Goal: Transaction & Acquisition: Purchase product/service

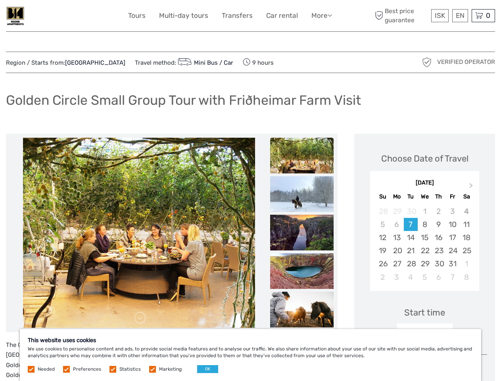
click at [321, 15] on link "More" at bounding box center [321, 16] width 21 height 12
click at [330, 15] on icon at bounding box center [330, 15] width 4 height 7
click at [440, 15] on span "ISK" at bounding box center [440, 16] width 10 height 8
click at [460, 15] on div "EN English Español Deutsch" at bounding box center [460, 15] width 16 height 13
click at [483, 15] on div "0 Items Total 0 ISK Checkout The shopping cart is empty." at bounding box center [483, 15] width 23 height 13
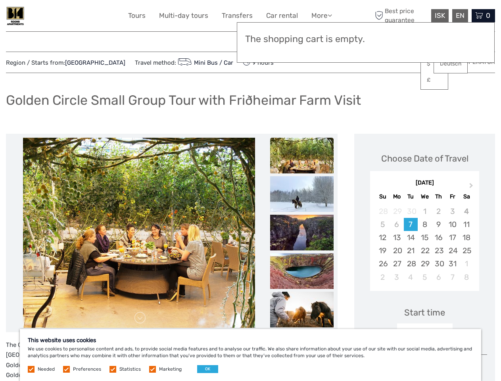
click at [139, 233] on img at bounding box center [139, 233] width 232 height 190
click at [302, 40] on h3 "The shopping cart is empty." at bounding box center [365, 39] width 241 height 11
